Goal: Navigation & Orientation: Understand site structure

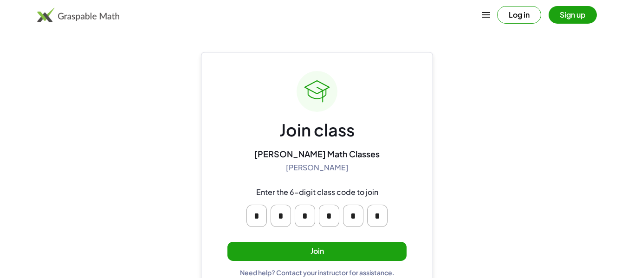
scroll to position [18, 0]
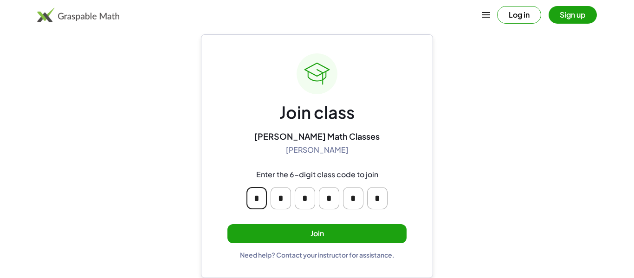
click at [254, 199] on input "*" at bounding box center [256, 198] width 20 height 22
click at [224, 150] on div "Join class [PERSON_NAME] Math Classes [PERSON_NAME] Enter the 6-digit class cod…" at bounding box center [317, 155] width 232 height 243
click at [279, 231] on button "Join" at bounding box center [316, 233] width 179 height 19
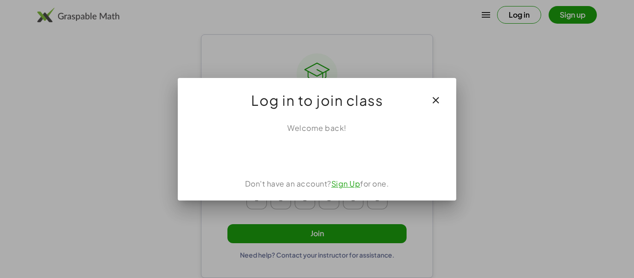
scroll to position [0, 0]
click at [449, 89] on div "Log in to join class" at bounding box center [317, 96] width 278 height 37
click at [432, 102] on icon "button" at bounding box center [435, 100] width 11 height 11
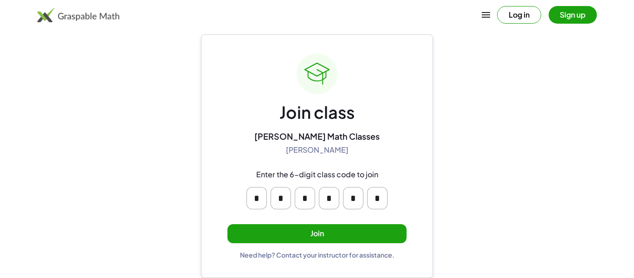
click at [330, 237] on button "Join" at bounding box center [316, 233] width 179 height 19
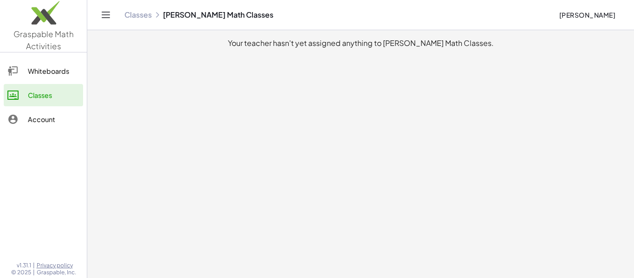
click at [38, 72] on div "Whiteboards" at bounding box center [53, 70] width 51 height 11
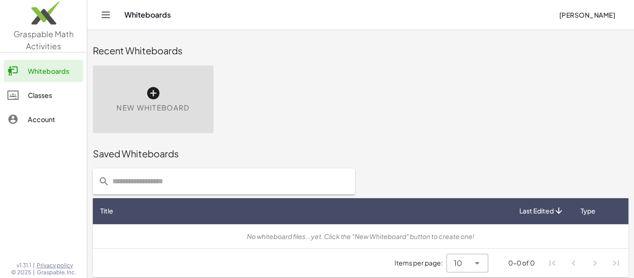
click at [29, 95] on div "Classes" at bounding box center [53, 95] width 51 height 11
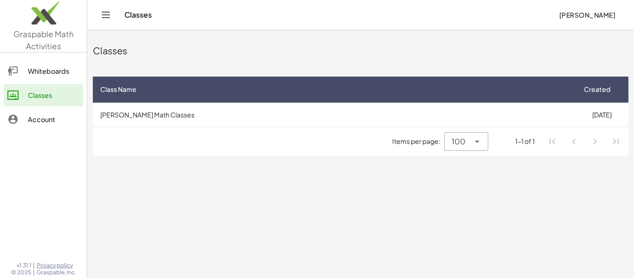
click at [40, 130] on link "Account" at bounding box center [43, 119] width 79 height 22
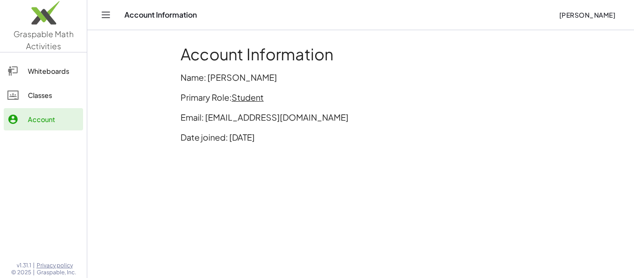
click at [38, 93] on div "Classes" at bounding box center [53, 95] width 51 height 11
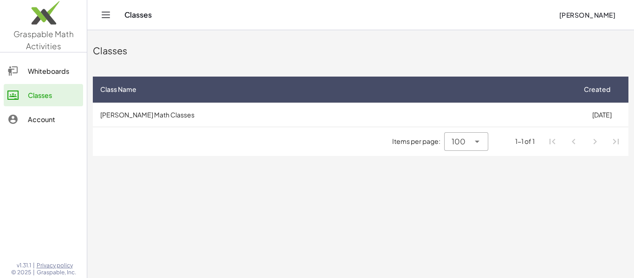
click at [26, 77] on link "Whiteboards" at bounding box center [43, 71] width 79 height 22
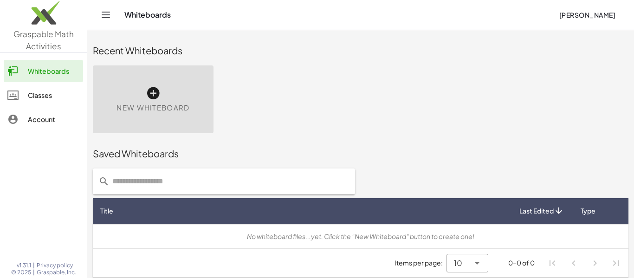
click at [36, 104] on link "Classes" at bounding box center [43, 95] width 79 height 22
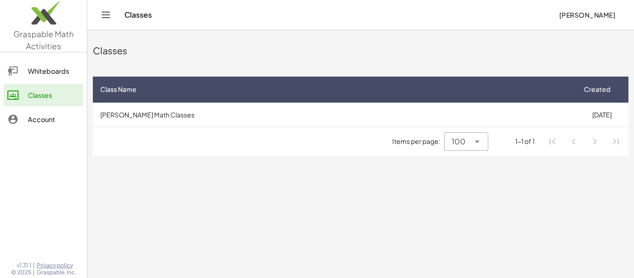
click at [105, 17] on icon "Toggle navigation" at bounding box center [105, 14] width 11 height 11
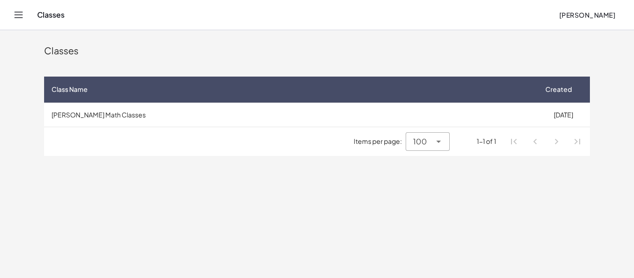
click at [16, 19] on icon "Toggle navigation" at bounding box center [18, 14] width 11 height 11
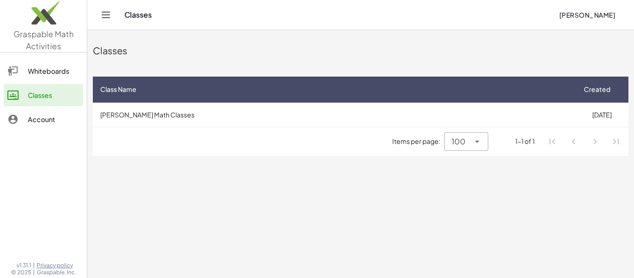
click at [45, 118] on div "Account" at bounding box center [53, 119] width 51 height 11
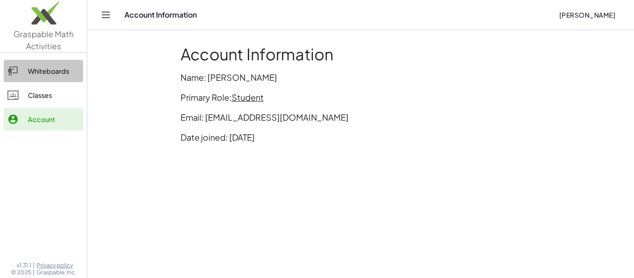
click at [65, 77] on link "Whiteboards" at bounding box center [43, 71] width 79 height 22
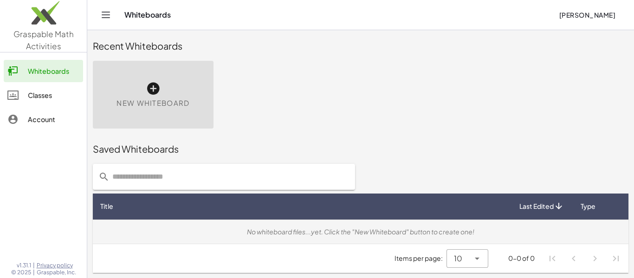
scroll to position [2, 0]
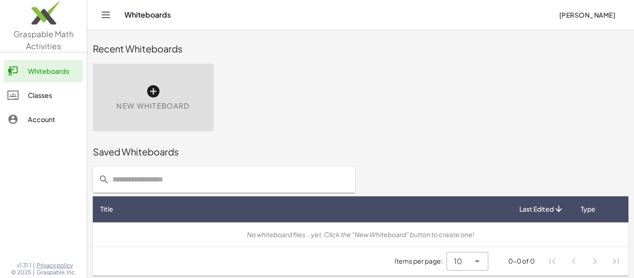
click at [47, 123] on div "Account" at bounding box center [53, 119] width 51 height 11
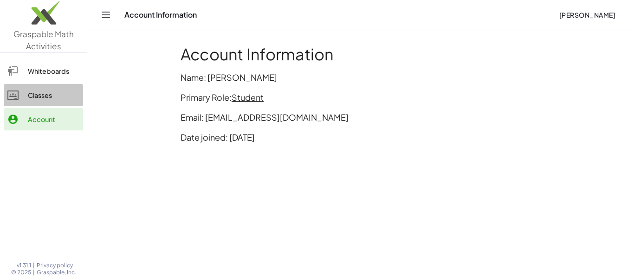
click at [41, 100] on div "Classes" at bounding box center [53, 95] width 51 height 11
